Goal: Use online tool/utility: Utilize a website feature to perform a specific function

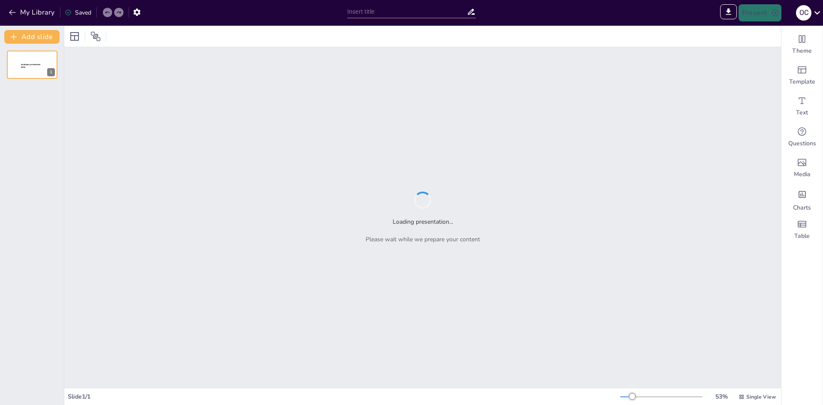
type input "Imported CCRT CALLAO PPT.pptx"
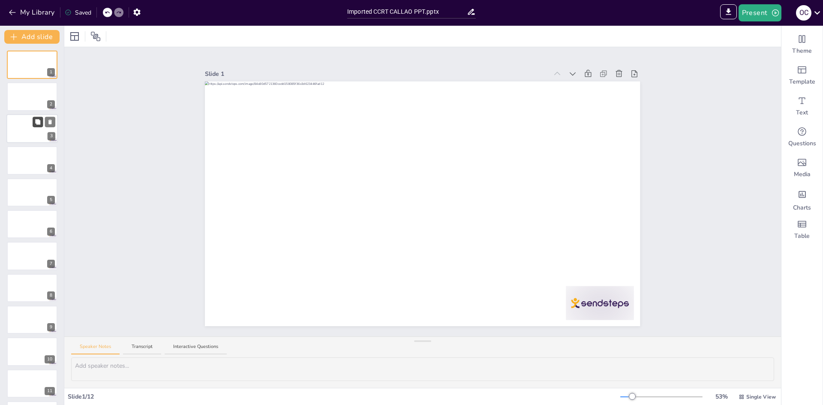
click at [38, 117] on button at bounding box center [38, 122] width 10 height 10
click at [27, 147] on div at bounding box center [31, 160] width 51 height 29
click at [42, 181] on div at bounding box center [44, 186] width 23 height 10
click at [30, 89] on div at bounding box center [31, 96] width 51 height 29
click at [27, 65] on div at bounding box center [31, 64] width 51 height 29
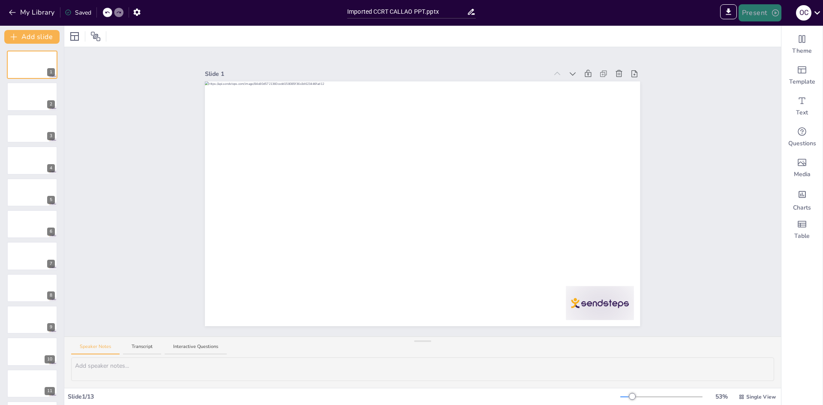
click at [758, 16] on button "Present" at bounding box center [760, 12] width 43 height 17
click at [39, 96] on div at bounding box center [411, 202] width 823 height 405
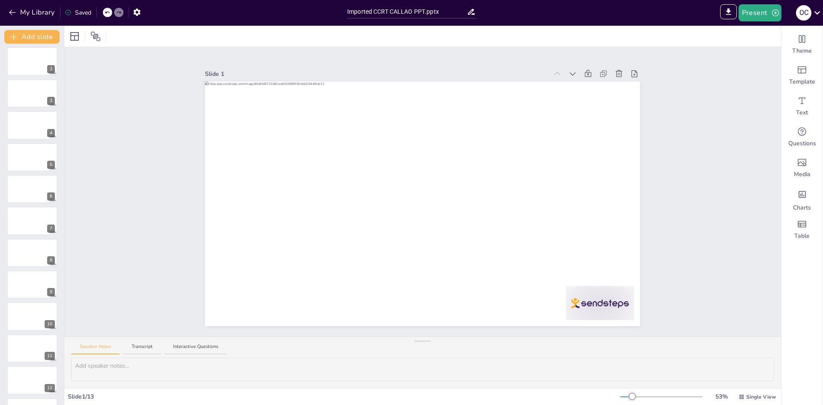
scroll to position [63, 0]
drag, startPoint x: 96, startPoint y: 217, endPoint x: 90, endPoint y: 235, distance: 19.4
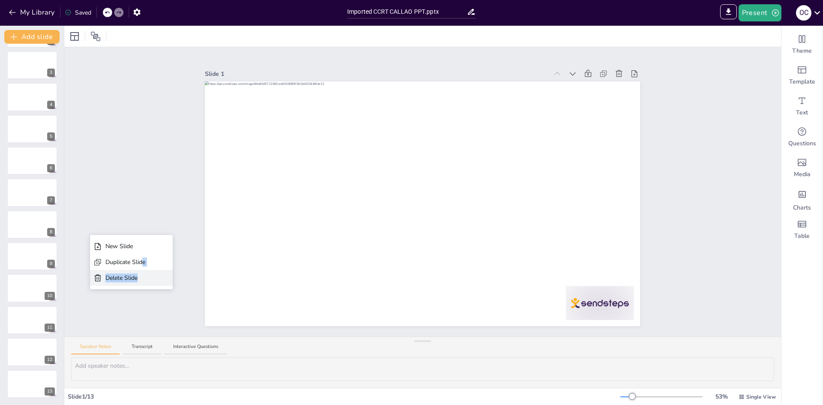
click at [146, 270] on div "New Slide Duplicate Slide Delete Slide" at bounding box center [131, 262] width 83 height 48
drag, startPoint x: 137, startPoint y: 285, endPoint x: 123, endPoint y: 320, distance: 37.7
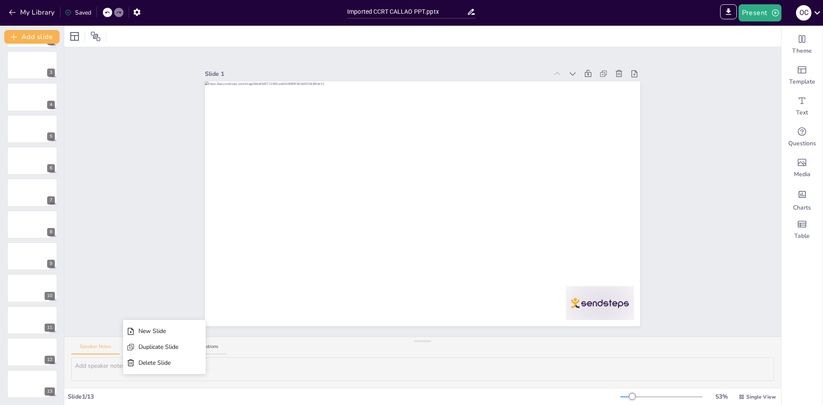
click at [166, 333] on div "New Slide" at bounding box center [158, 331] width 40 height 9
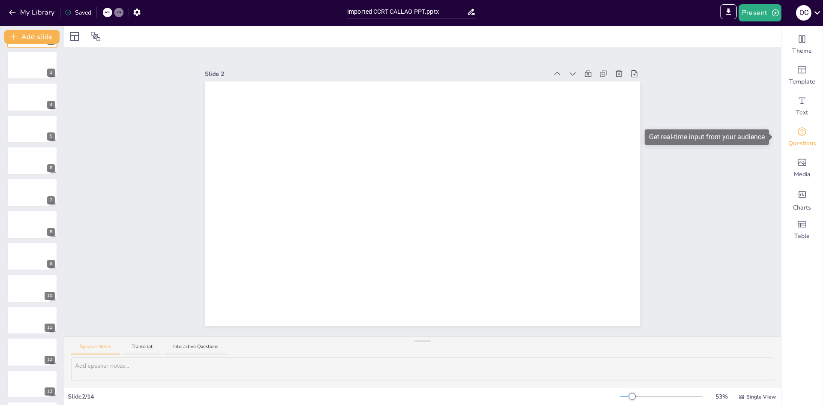
click at [785, 138] on div "Questions" at bounding box center [802, 137] width 41 height 31
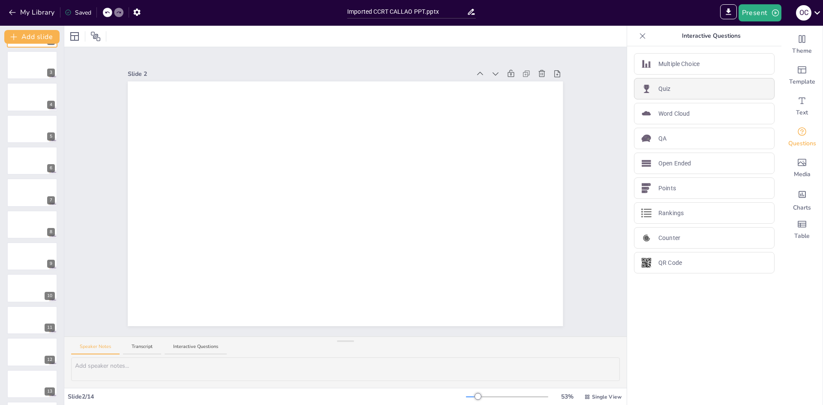
click at [740, 82] on div "Quiz" at bounding box center [704, 88] width 141 height 21
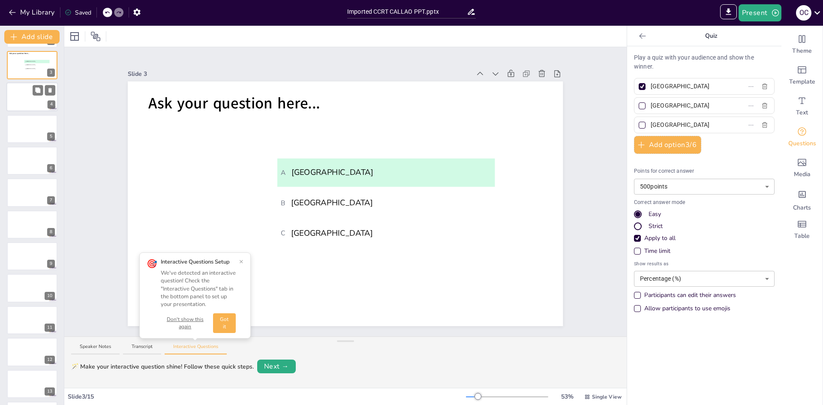
click at [45, 108] on div at bounding box center [31, 96] width 51 height 29
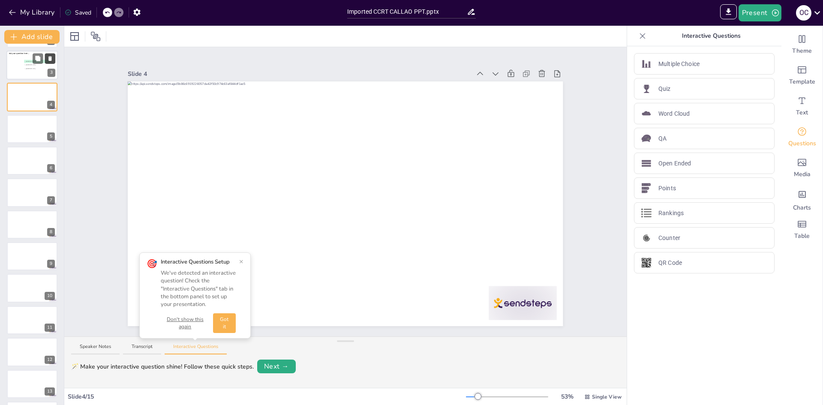
scroll to position [0, 0]
click at [38, 159] on div at bounding box center [31, 160] width 51 height 29
click at [39, 212] on div at bounding box center [31, 224] width 51 height 29
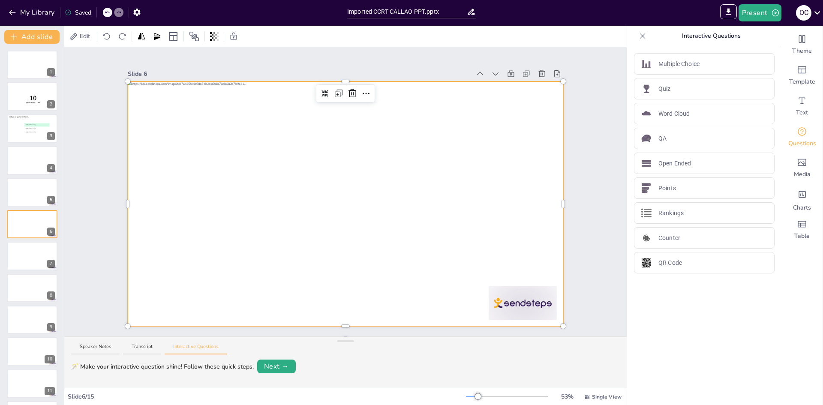
click at [412, 249] on div at bounding box center [345, 203] width 435 height 245
